Goal: Navigation & Orientation: Find specific page/section

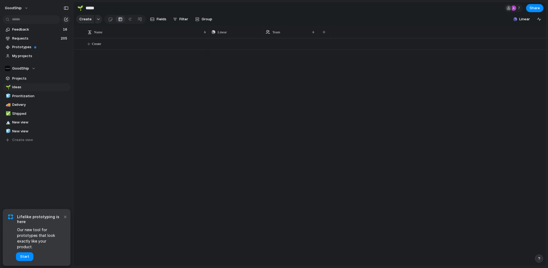
click at [31, 37] on span "Requests" at bounding box center [35, 38] width 47 height 5
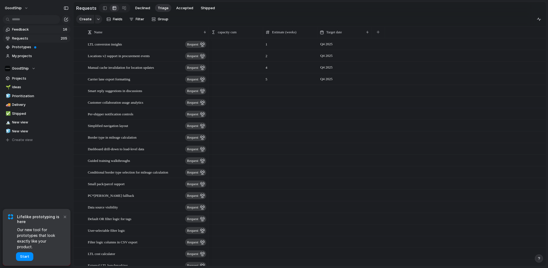
click at [30, 32] on span "Feedback" at bounding box center [36, 29] width 49 height 5
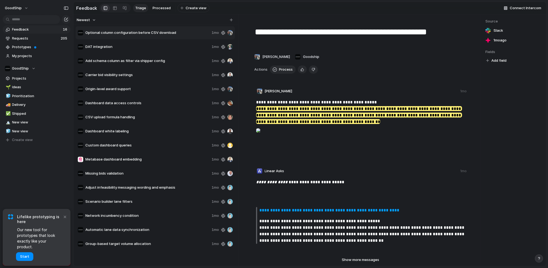
click at [313, 100] on p "**********" at bounding box center [361, 128] width 210 height 59
click at [41, 32] on span "Feedback" at bounding box center [36, 29] width 49 height 5
click at [20, 36] on span "Requests" at bounding box center [35, 38] width 47 height 5
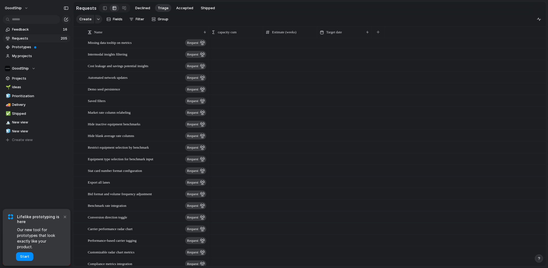
scroll to position [1495, 0]
